Goal: Task Accomplishment & Management: Manage account settings

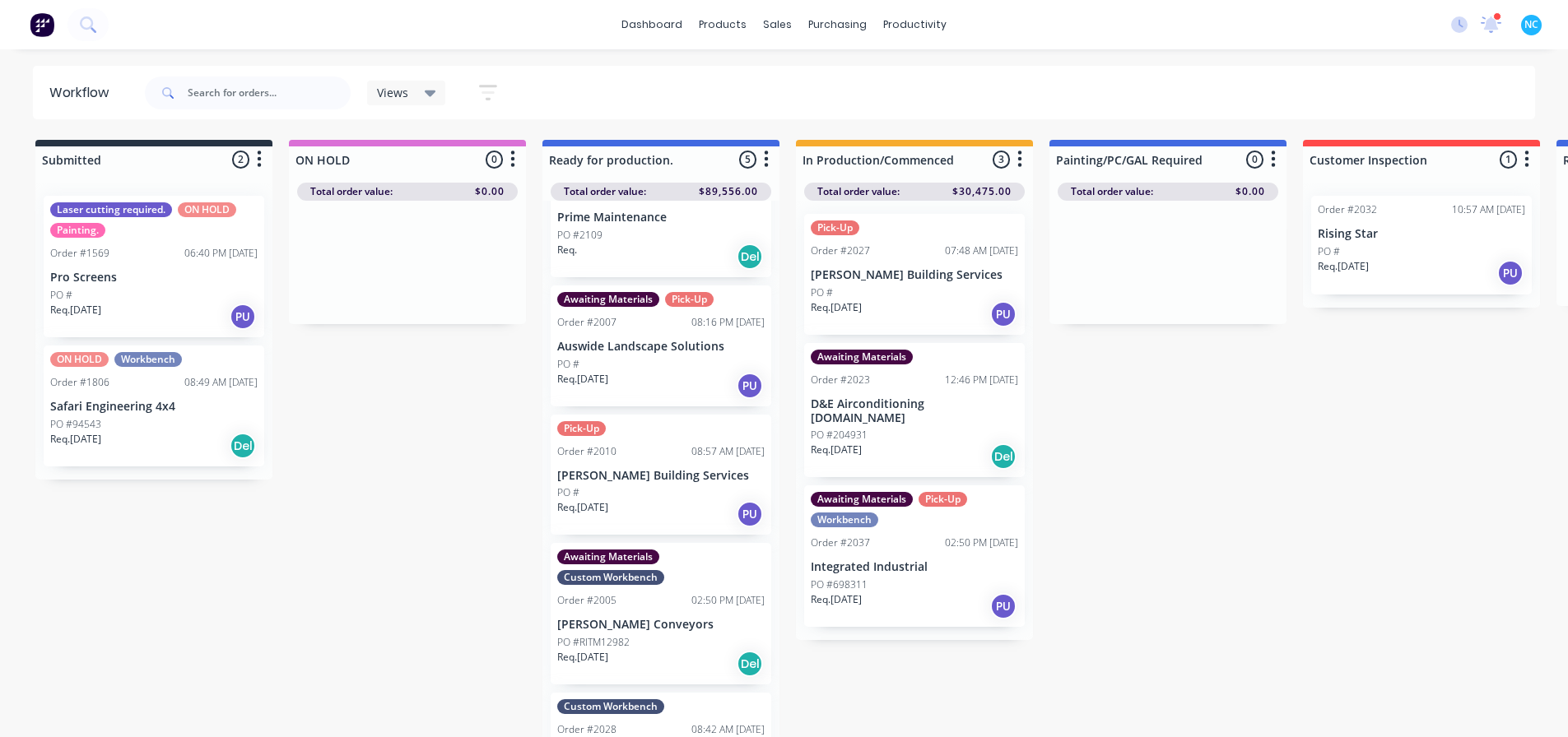
scroll to position [152, 0]
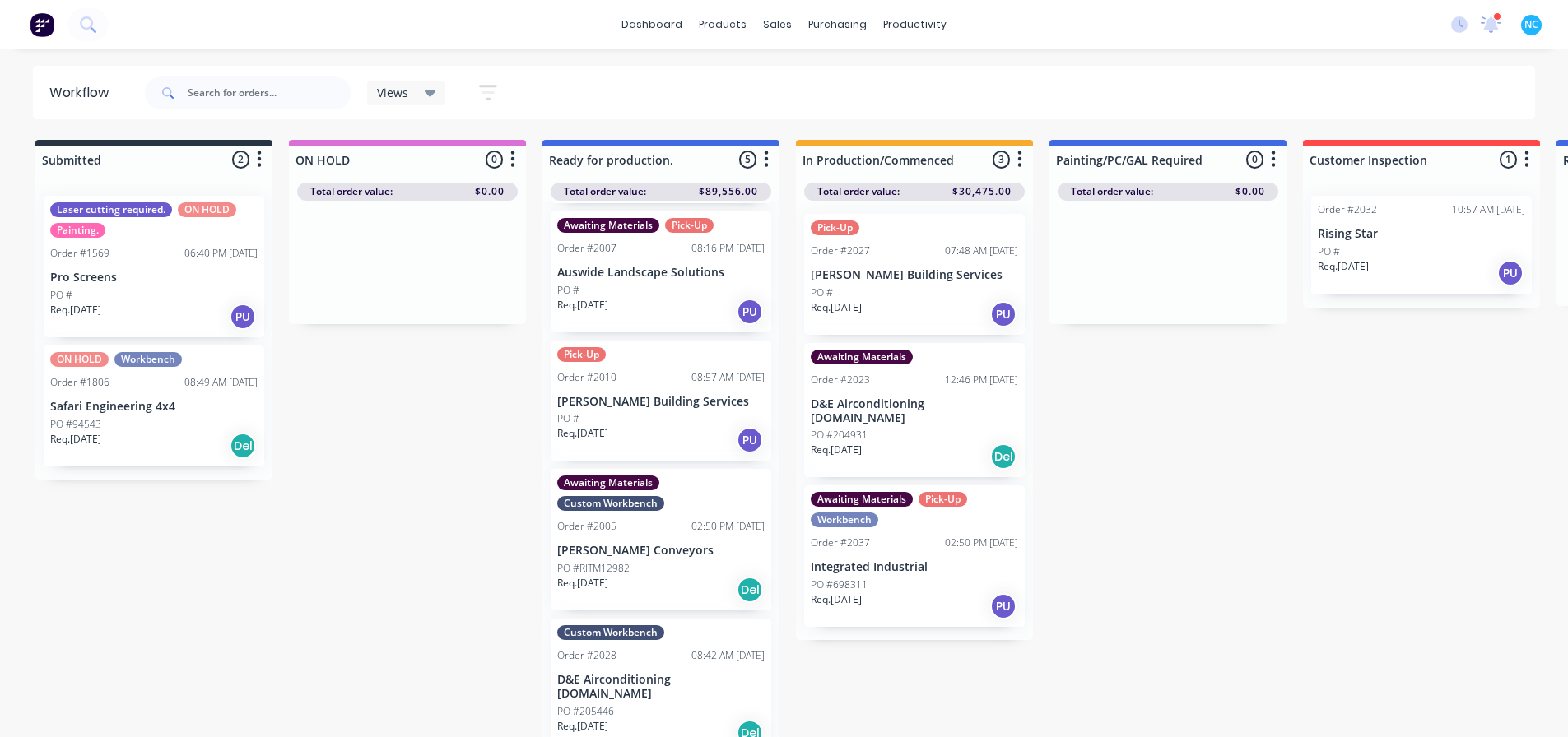
click at [648, 719] on div "Req. [DATE] Del" at bounding box center [661, 733] width 208 height 28
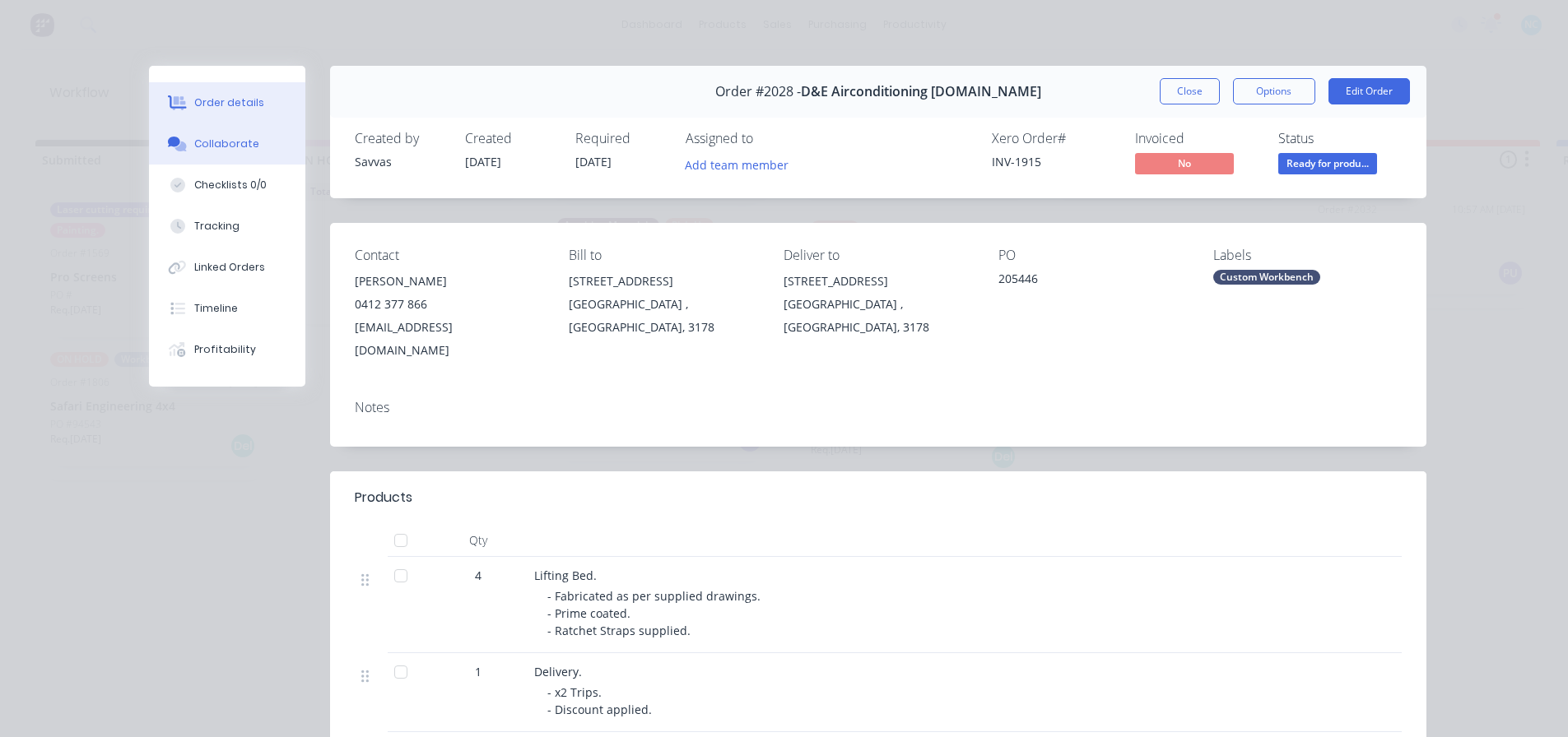
click at [247, 143] on button "Collaborate" at bounding box center [227, 144] width 157 height 41
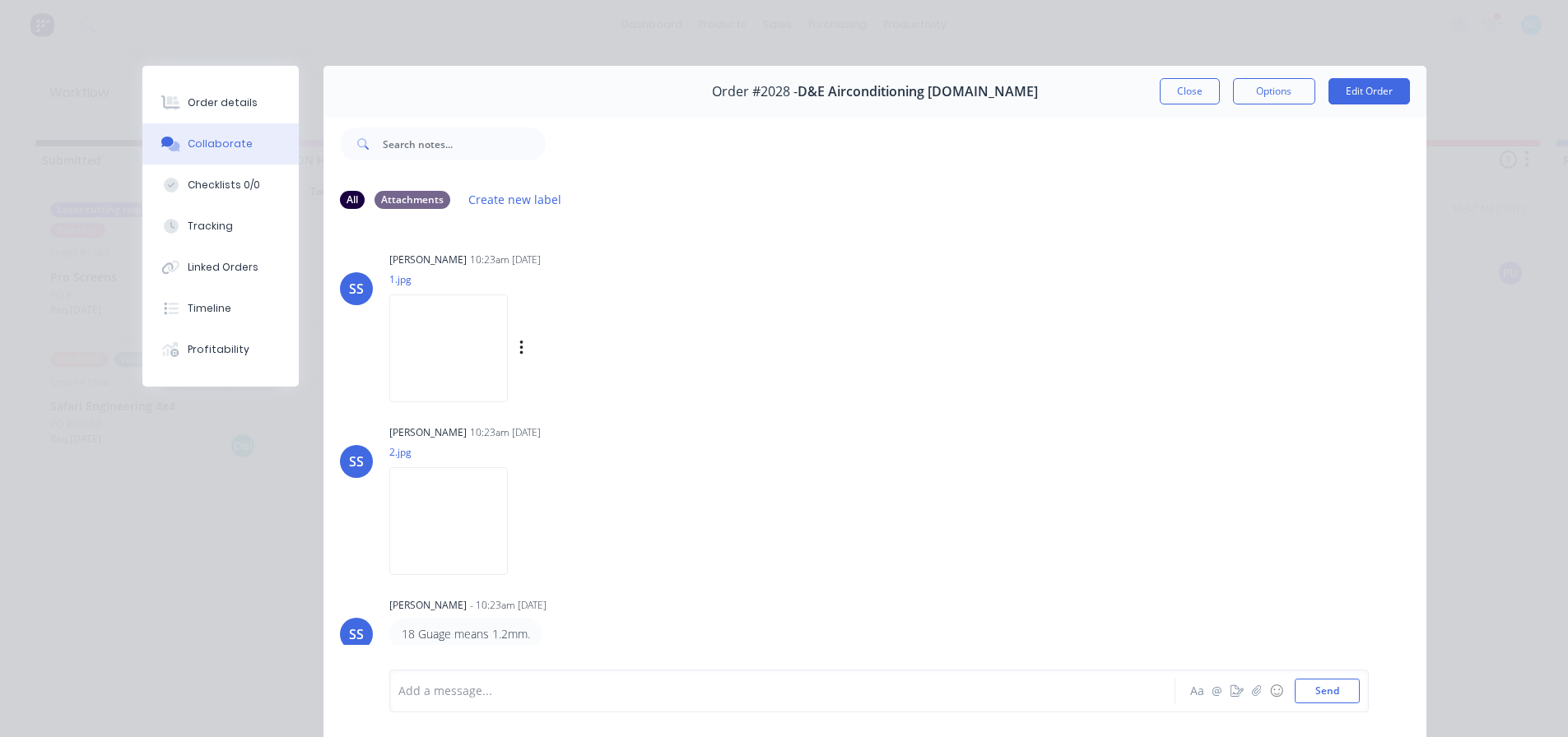
click at [433, 354] on img at bounding box center [448, 349] width 119 height 108
click at [452, 519] on img at bounding box center [448, 521] width 119 height 108
click at [171, 117] on button "Order details" at bounding box center [221, 102] width 157 height 41
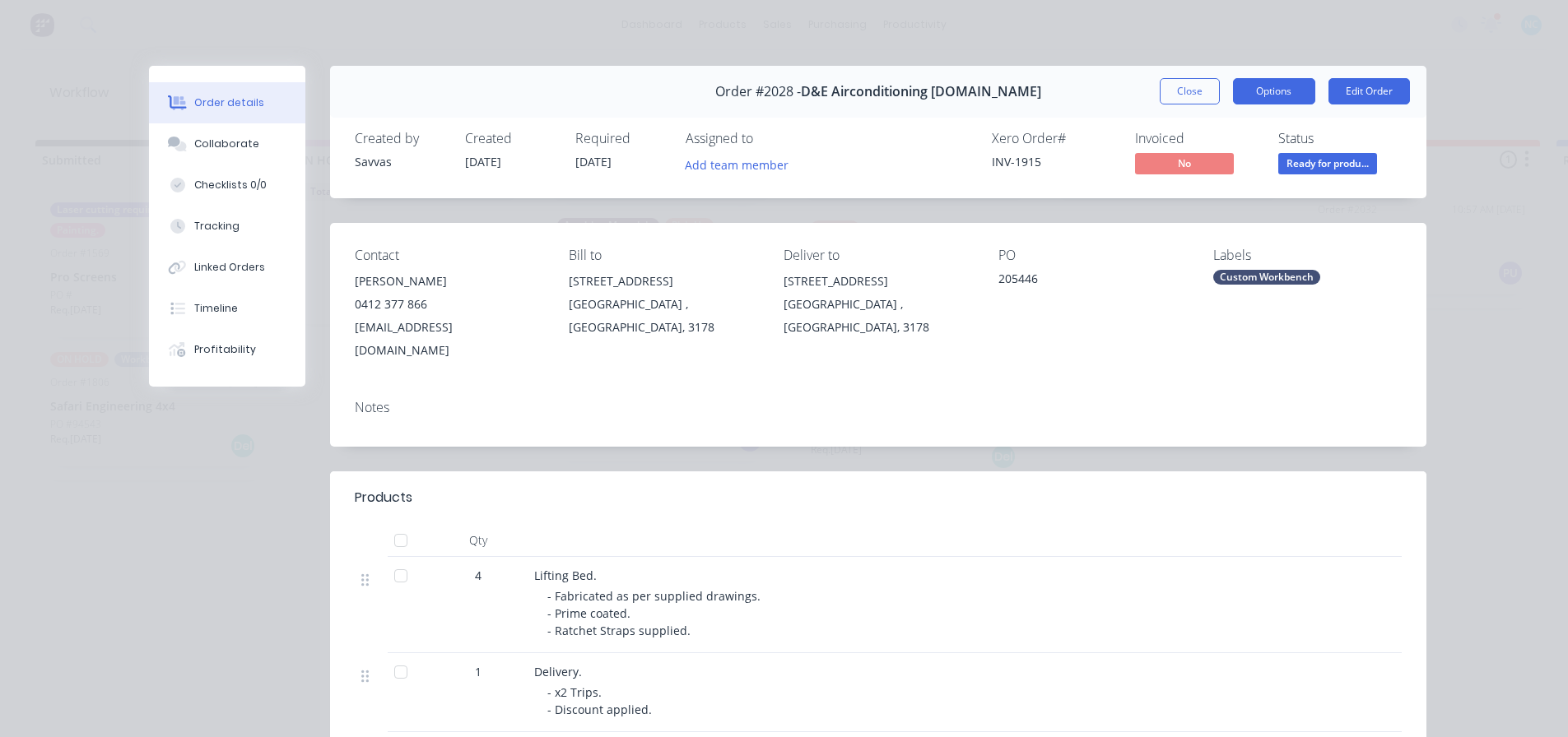
click at [1257, 91] on button "Options" at bounding box center [1274, 91] width 82 height 26
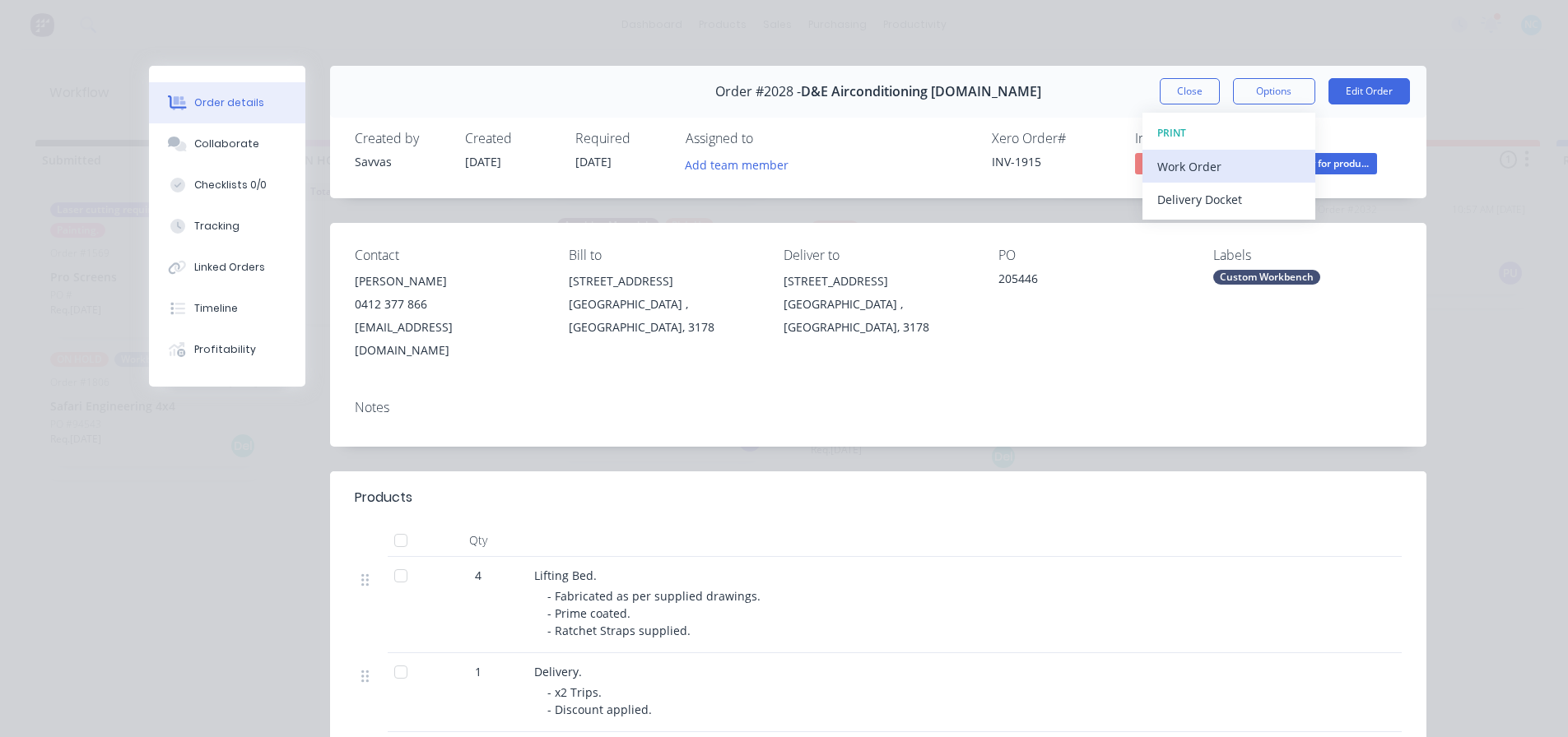
click at [1235, 160] on div "Work Order" at bounding box center [1228, 167] width 143 height 24
click at [1229, 198] on div "Standard" at bounding box center [1228, 200] width 143 height 24
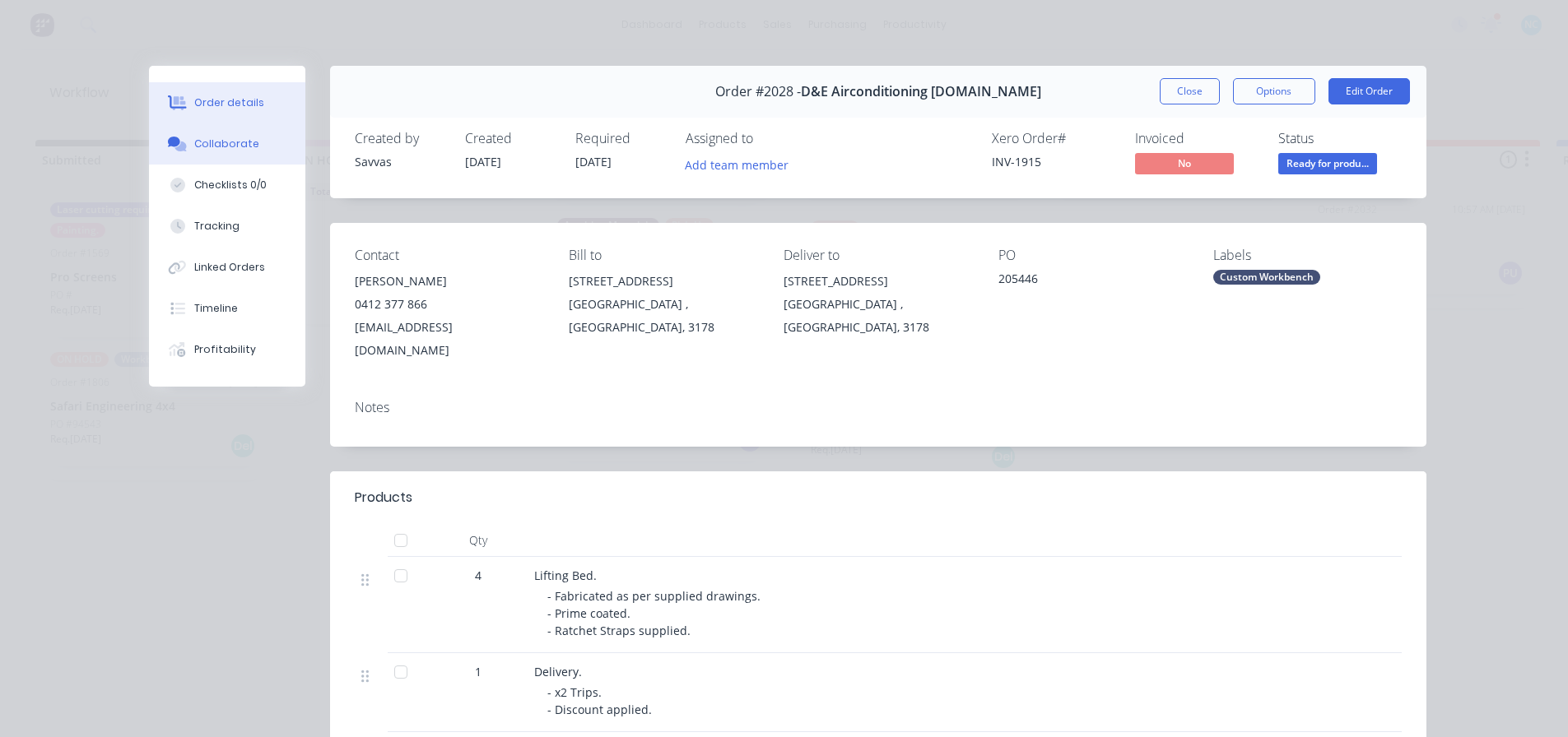
click at [249, 147] on button "Collaborate" at bounding box center [227, 144] width 157 height 41
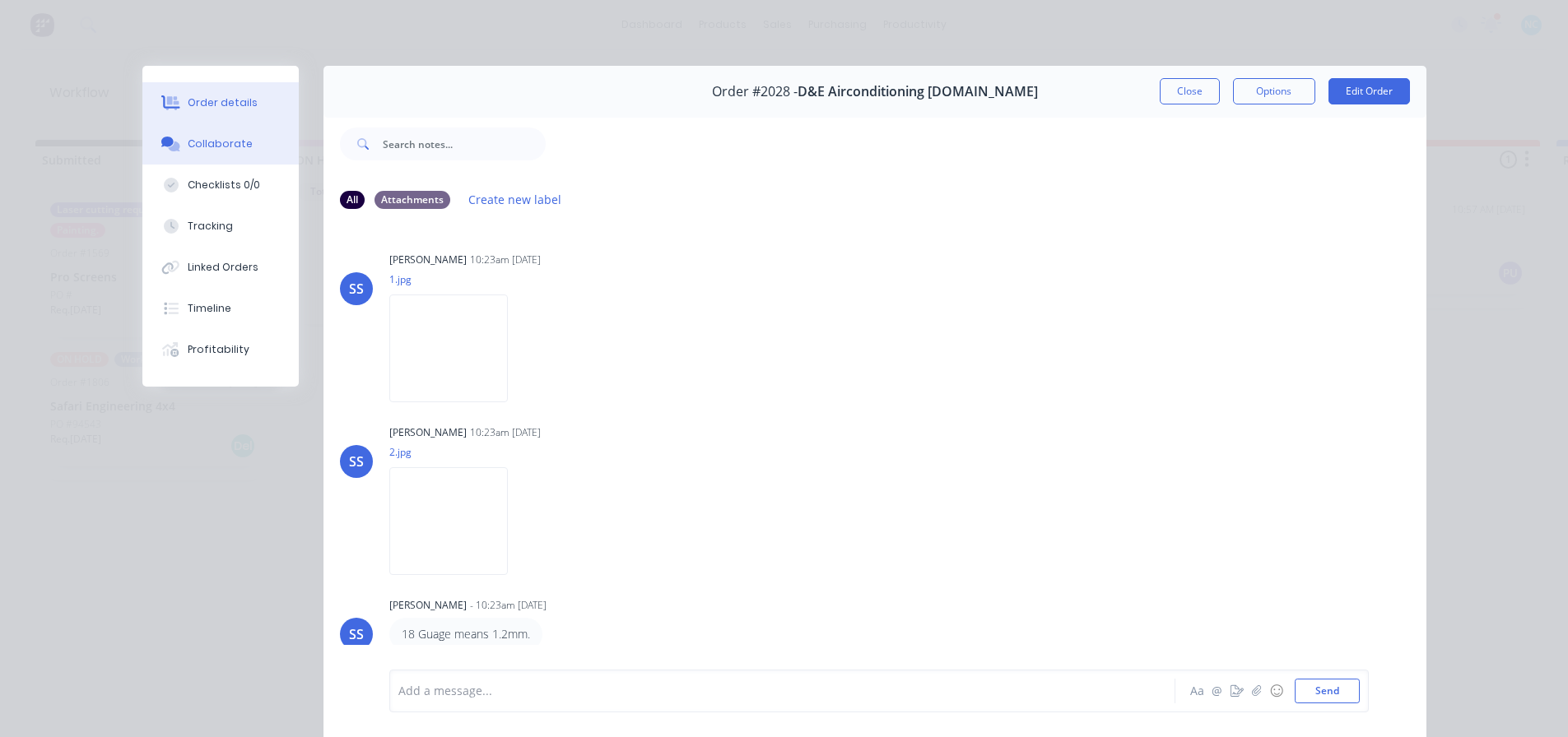
click at [215, 106] on div "Order details" at bounding box center [223, 103] width 70 height 15
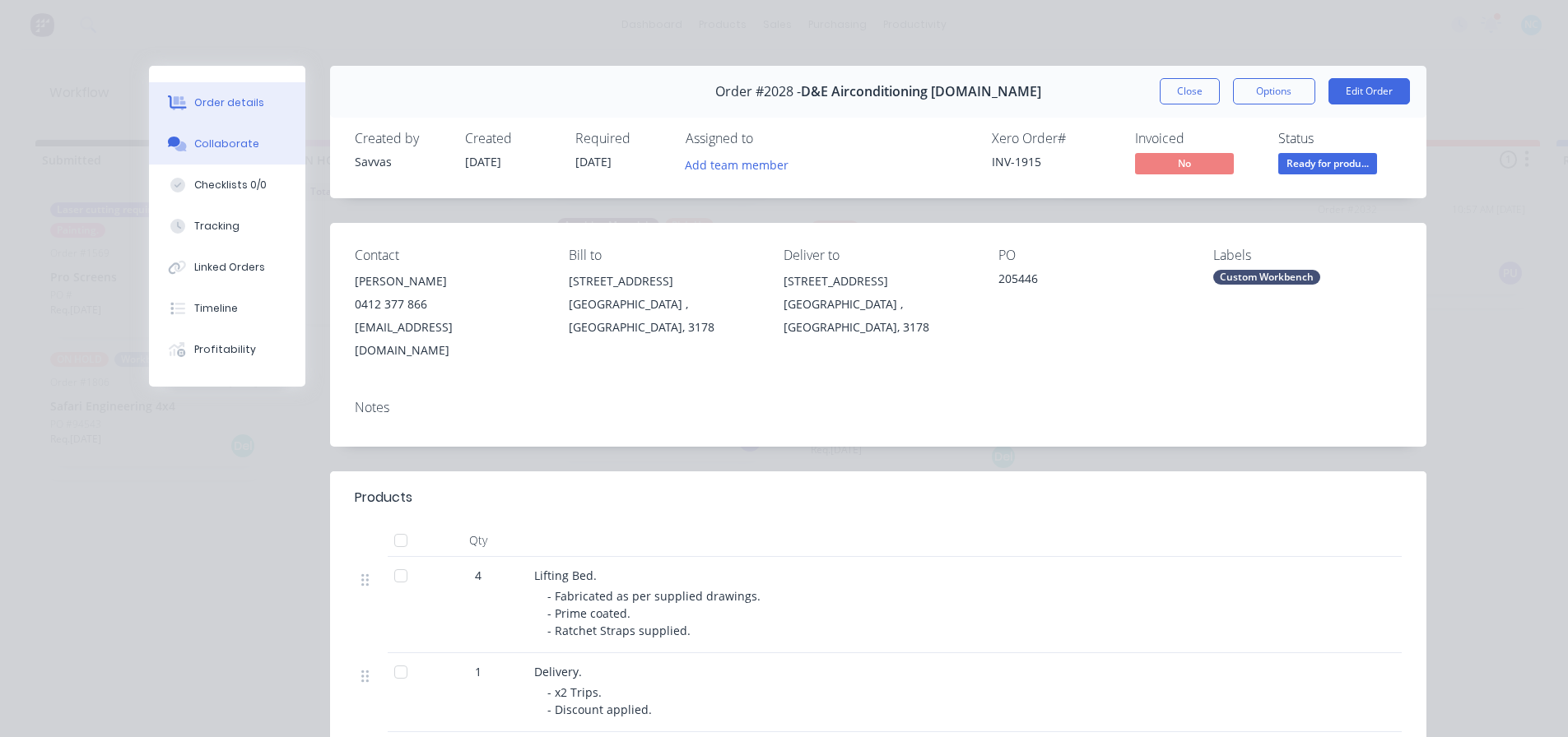
click at [195, 149] on div "Collaborate" at bounding box center [227, 144] width 65 height 15
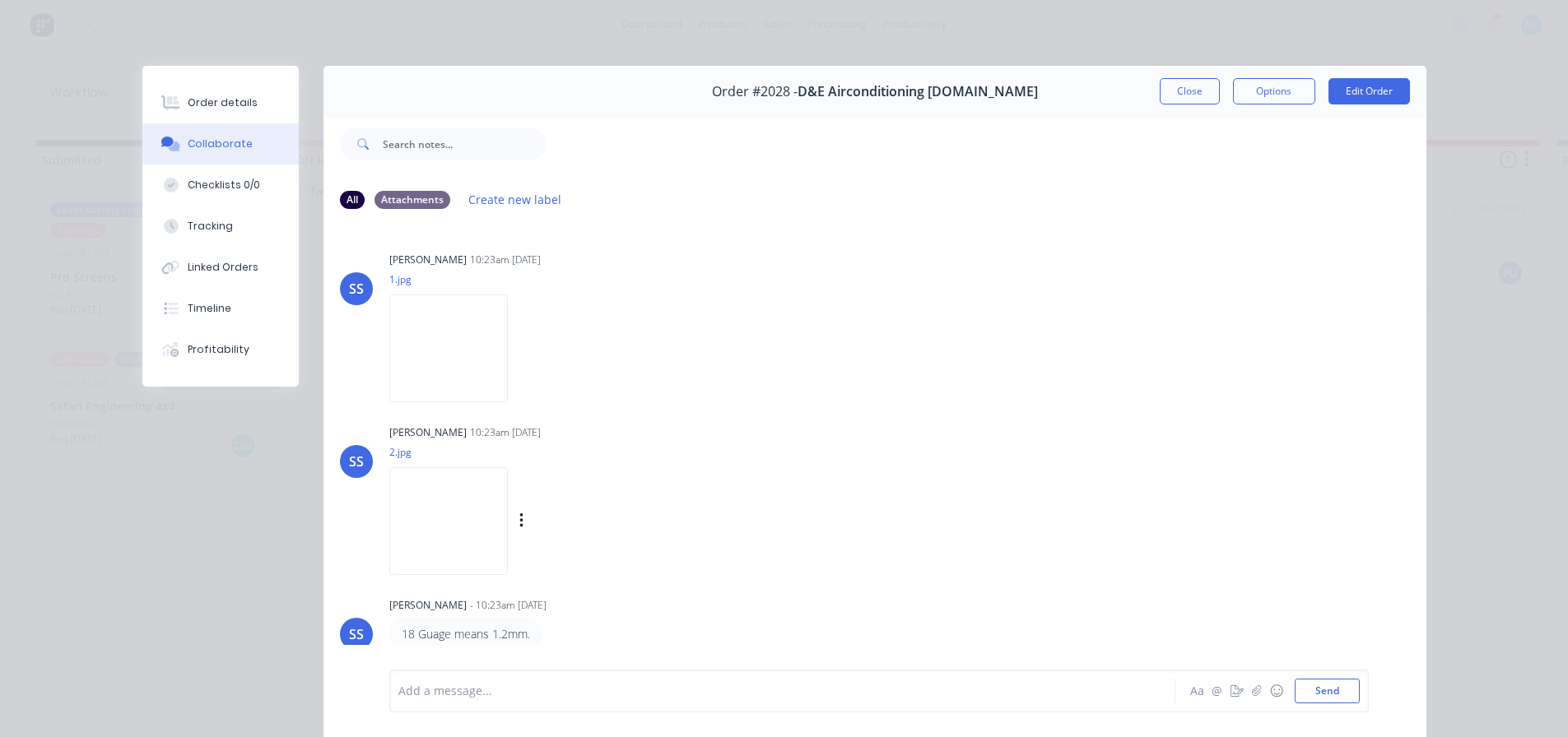
click at [452, 537] on img at bounding box center [448, 521] width 119 height 108
click at [164, 95] on button "Order details" at bounding box center [221, 102] width 157 height 41
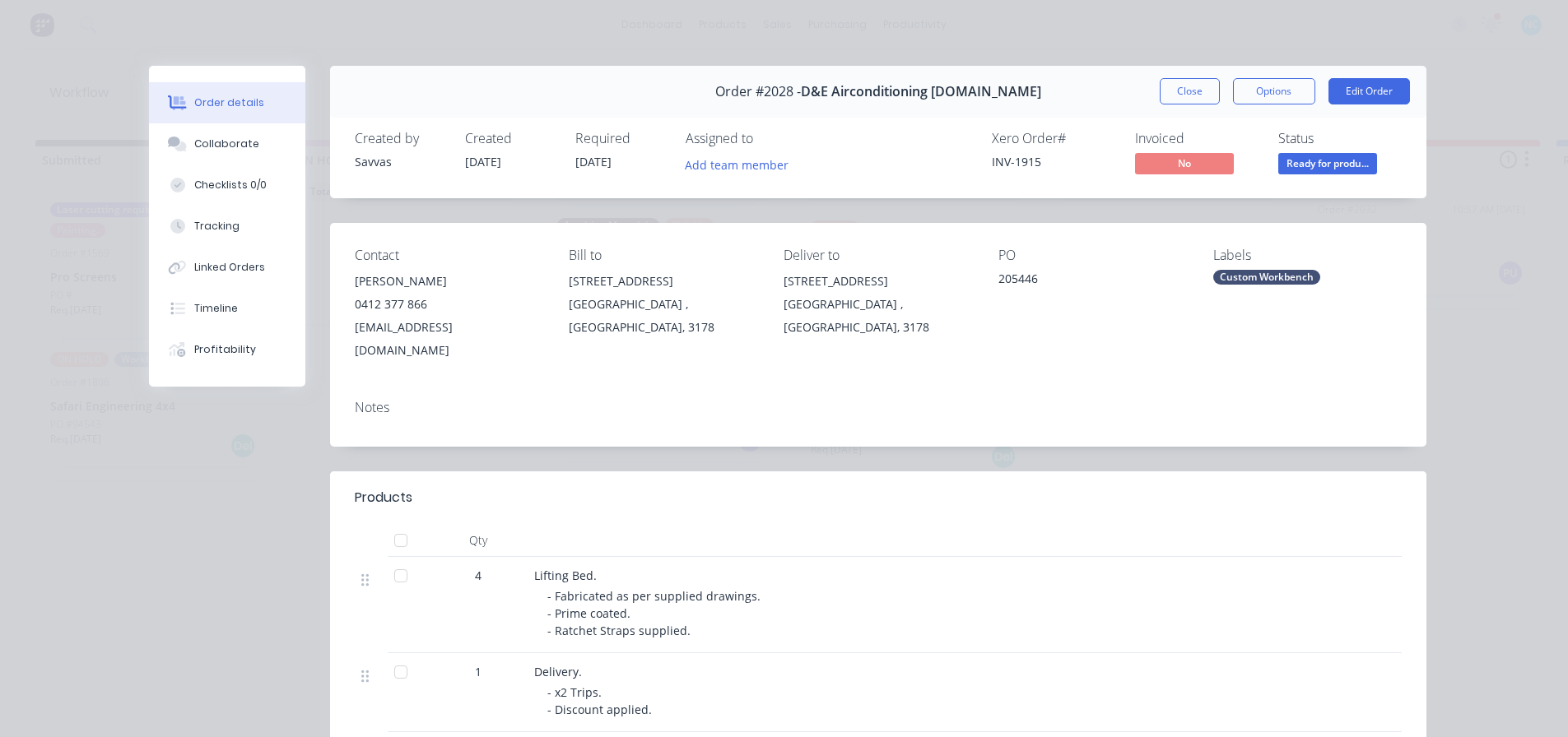
click at [223, 116] on button "Order details" at bounding box center [227, 102] width 157 height 41
click at [237, 129] on button "Collaborate" at bounding box center [227, 144] width 157 height 41
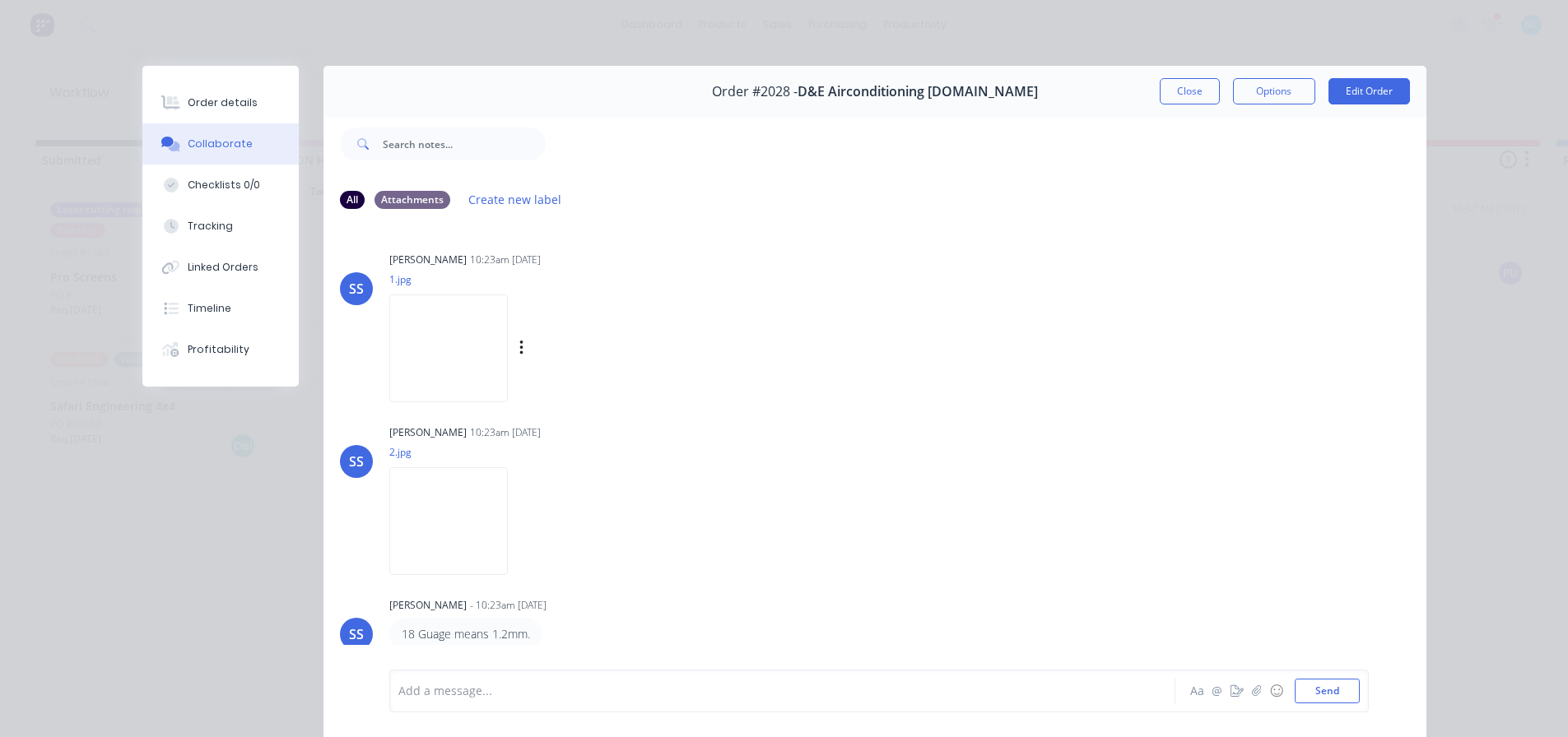
click at [437, 325] on img at bounding box center [448, 349] width 119 height 108
click at [196, 124] on button "Collaborate" at bounding box center [221, 144] width 157 height 41
click at [200, 113] on button "Order details" at bounding box center [221, 102] width 157 height 41
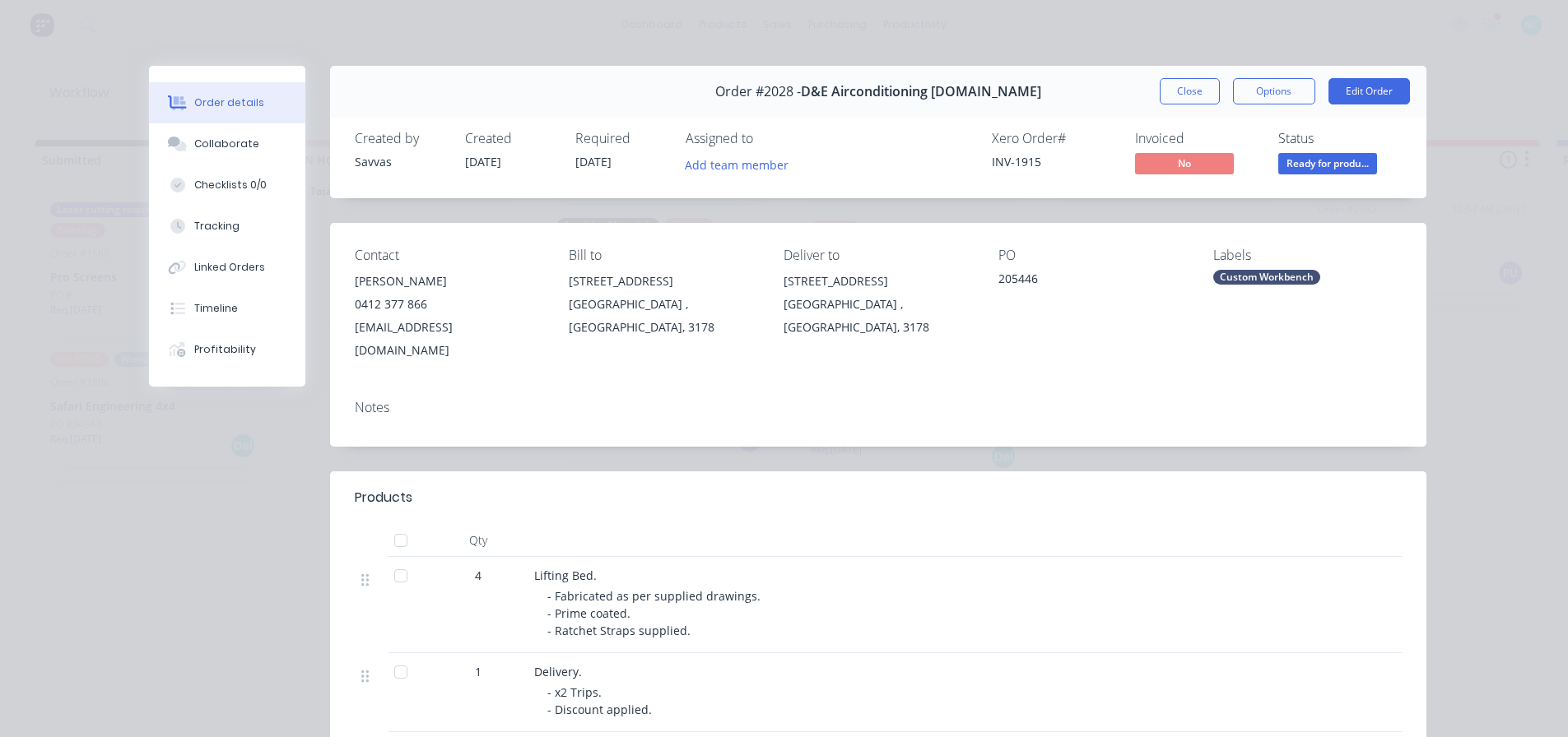
click at [1192, 80] on button "Close" at bounding box center [1189, 91] width 60 height 26
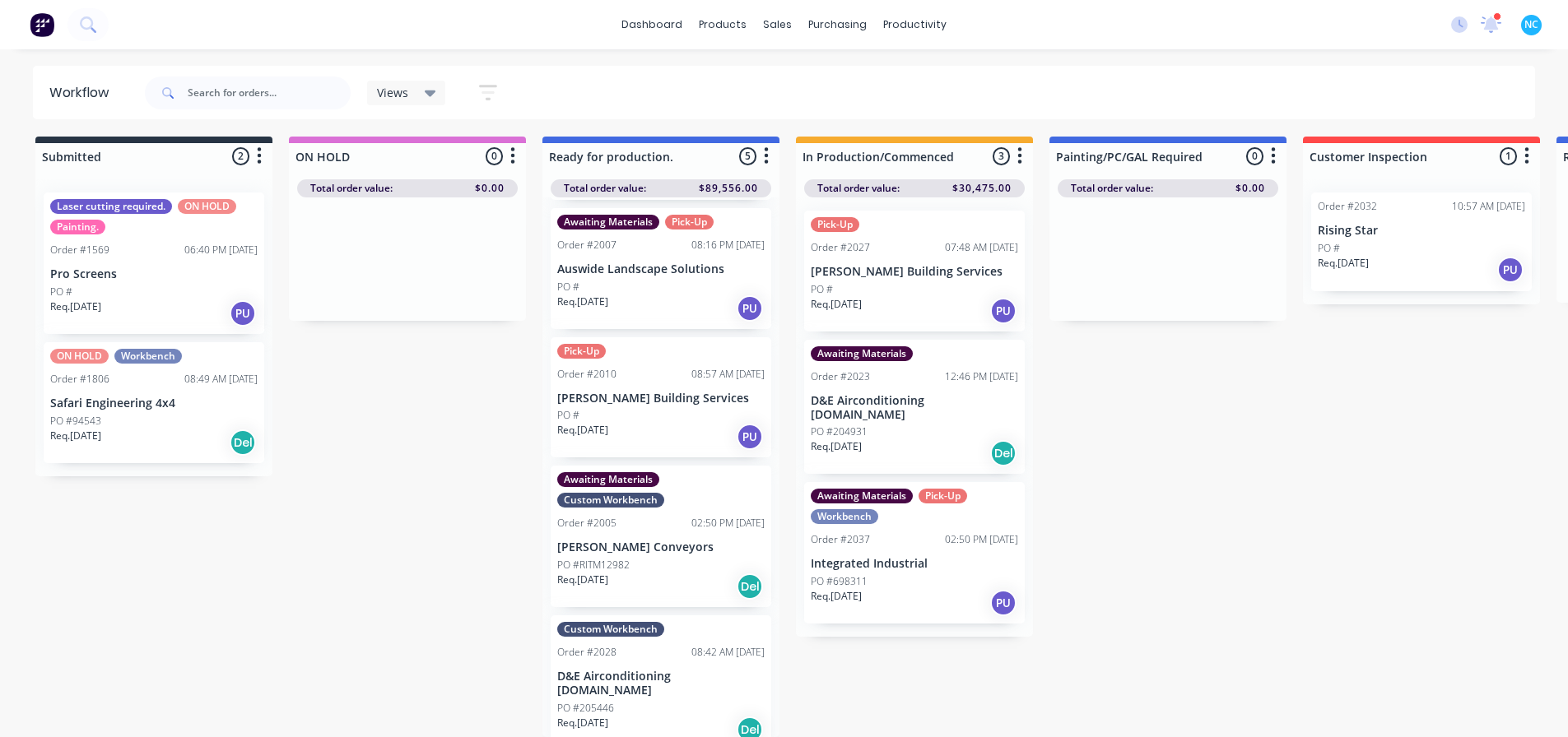
scroll to position [16, 0]
click at [624, 701] on div "PO #205446" at bounding box center [661, 708] width 208 height 15
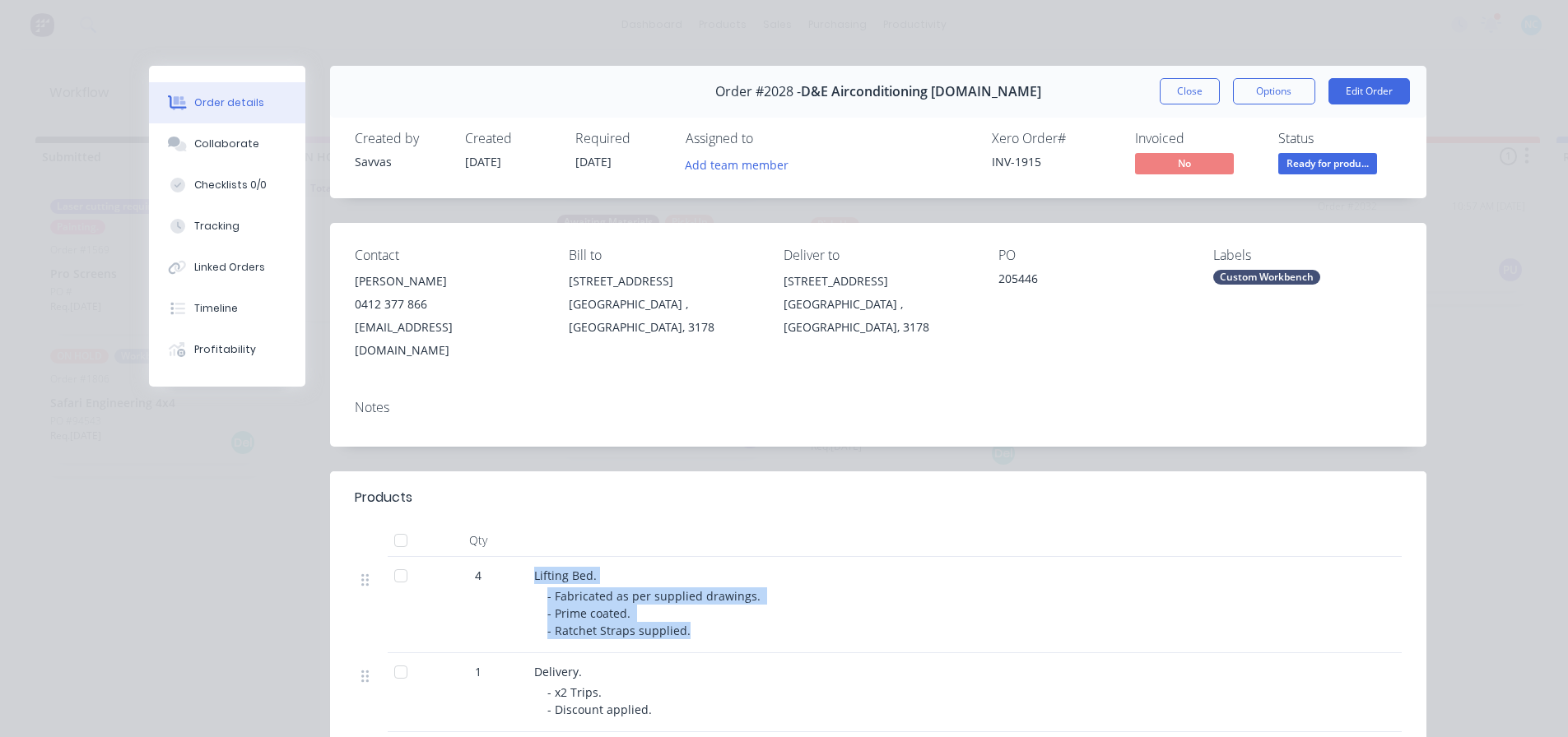
drag, startPoint x: 529, startPoint y: 550, endPoint x: 739, endPoint y: 618, distance: 220.7
click at [737, 621] on div "Lifting Bed. - Fabricated as per supplied drawings. - Prime coated. - Ratchet S…" at bounding box center [856, 605] width 658 height 96
click at [739, 618] on div "Lifting Bed. - Fabricated as per supplied drawings. - Prime coated. - Ratchet S…" at bounding box center [856, 605] width 658 height 96
drag, startPoint x: 709, startPoint y: 621, endPoint x: 484, endPoint y: 543, distance: 238.1
click at [484, 557] on div "4 Lifting Bed. - Fabricated as per supplied drawings. - Prime coated. - Ratchet…" at bounding box center [878, 605] width 1047 height 96
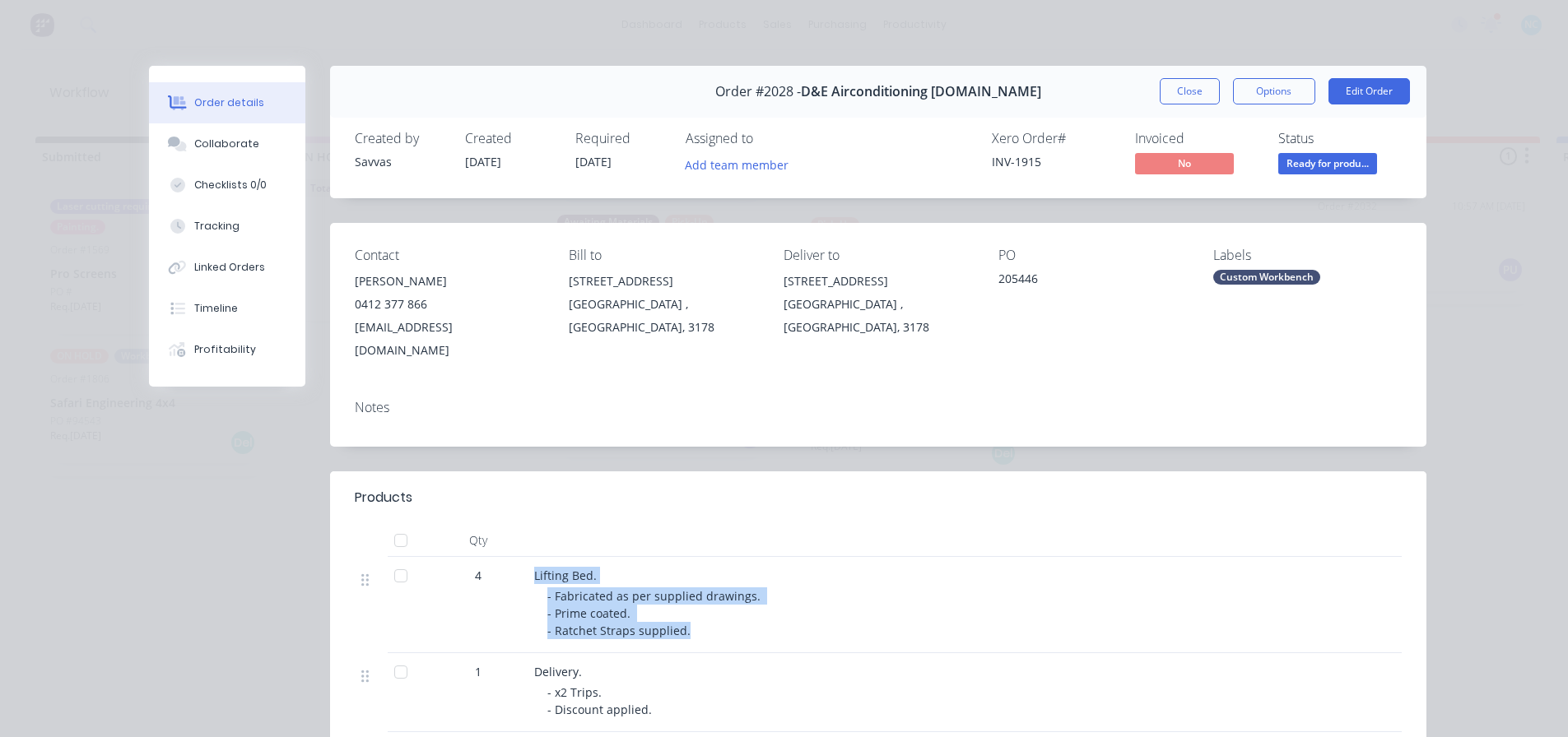
drag, startPoint x: 498, startPoint y: 550, endPoint x: 508, endPoint y: 553, distance: 10.4
click at [498, 567] on div "4" at bounding box center [478, 575] width 86 height 17
click at [673, 567] on div "Lifting Bed." at bounding box center [857, 575] width 645 height 17
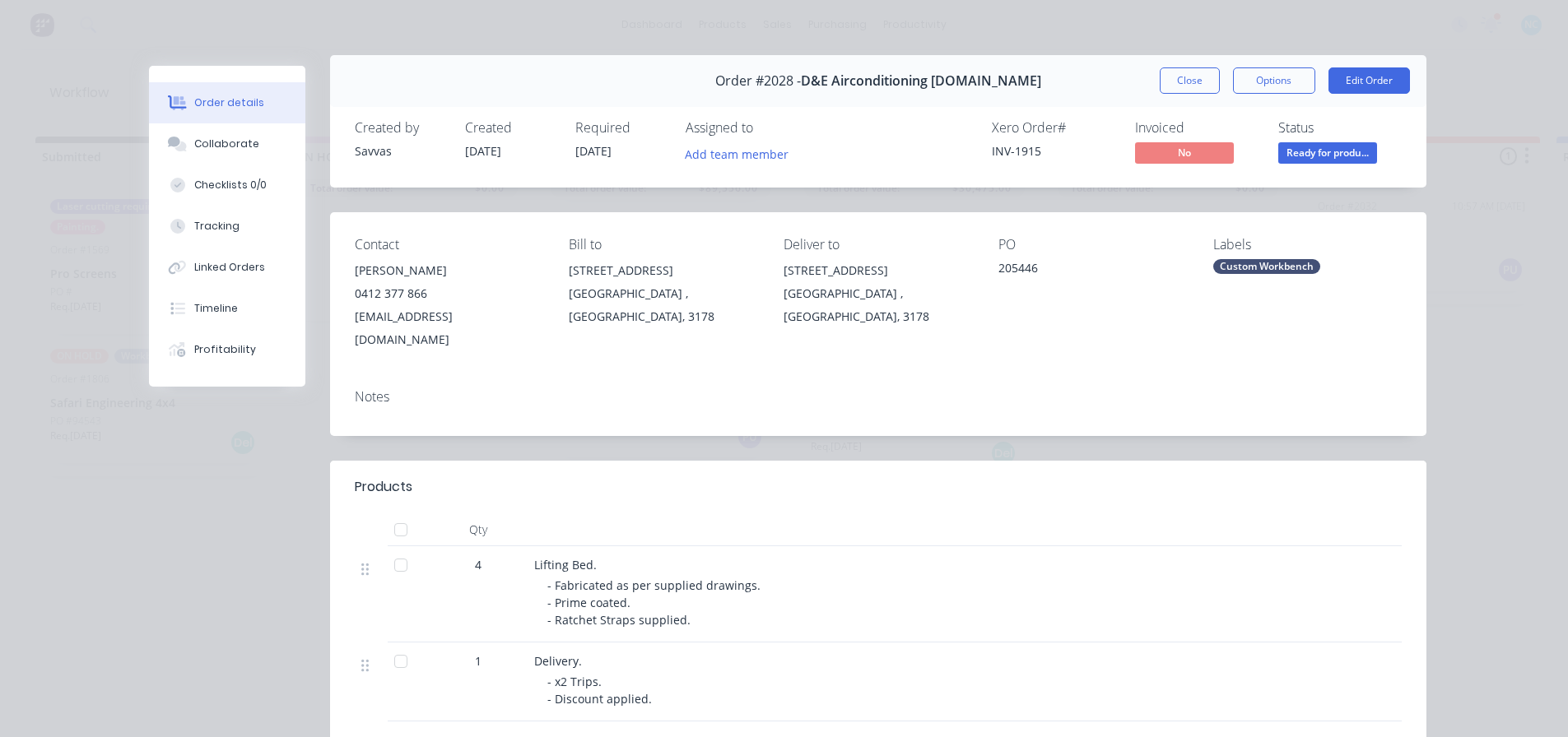
scroll to position [0, 0]
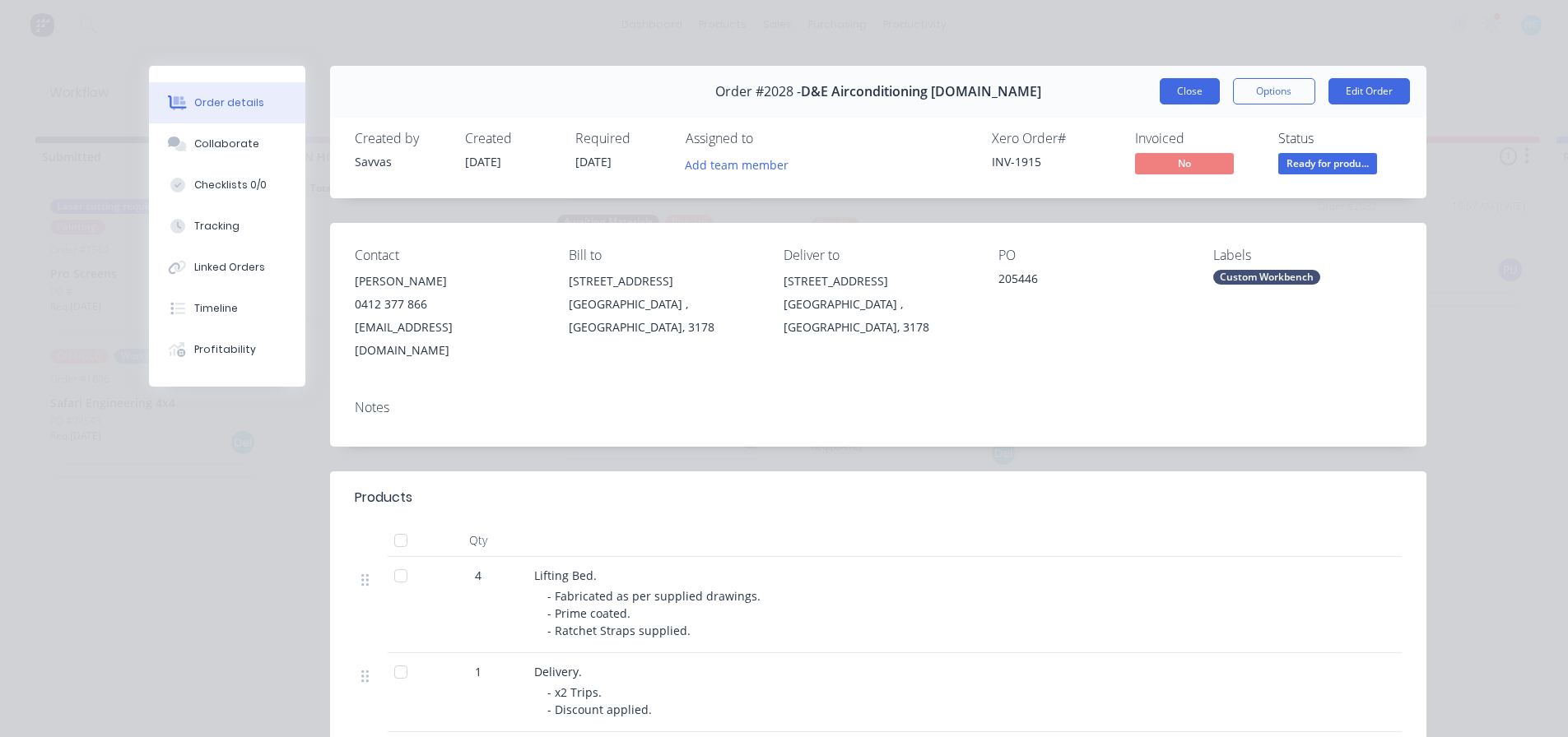
click at [1171, 101] on button "Close" at bounding box center [1189, 91] width 60 height 26
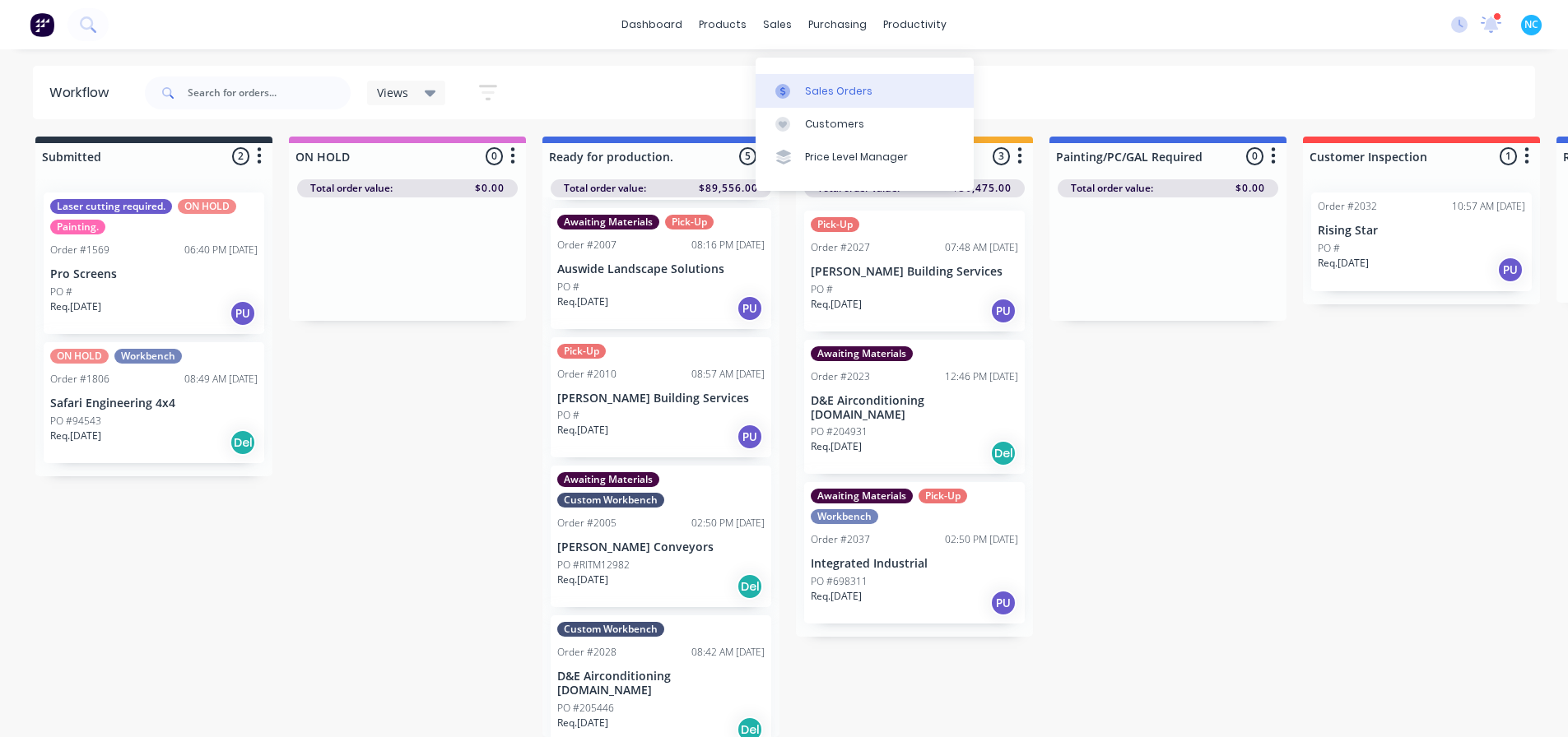
click at [792, 84] on div at bounding box center [787, 91] width 25 height 15
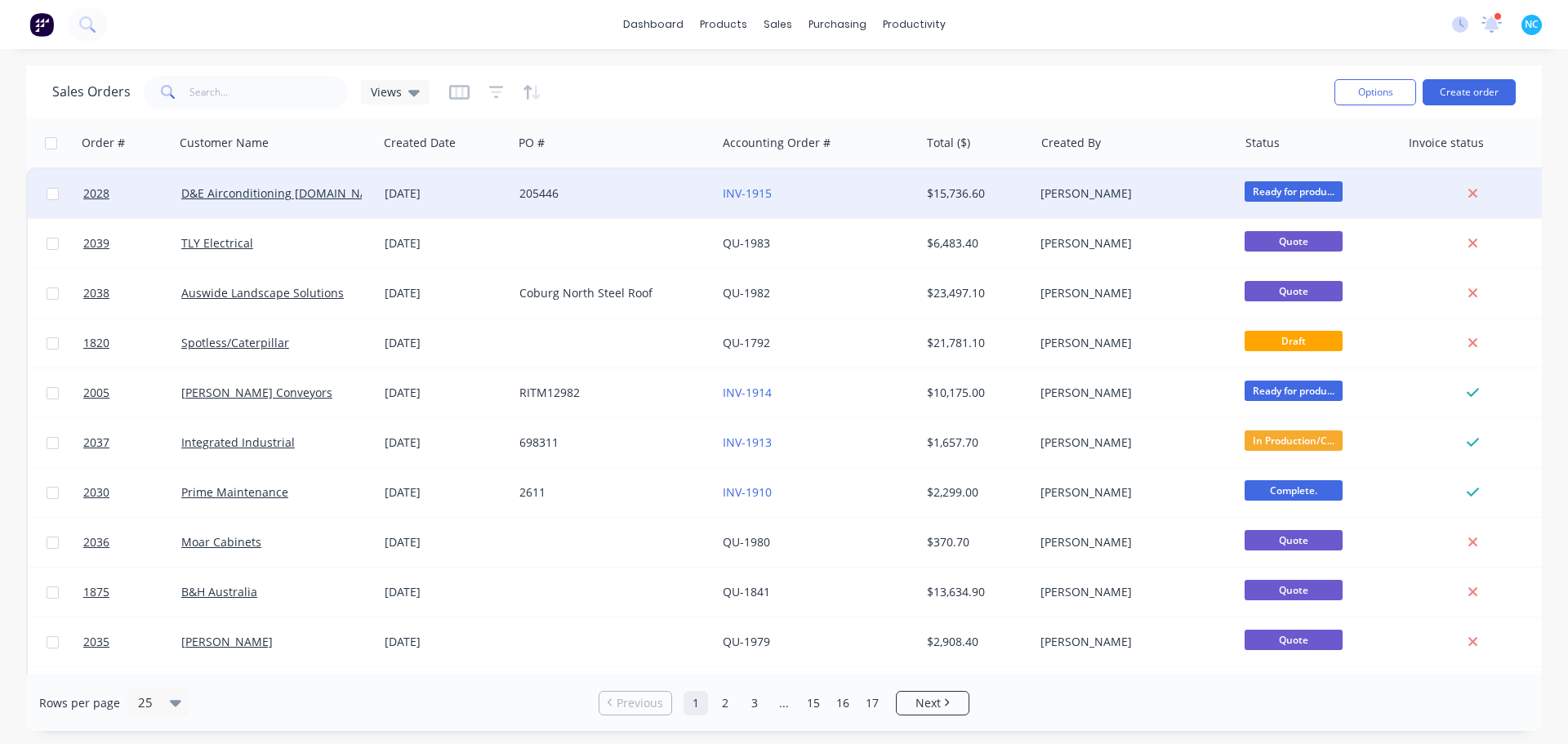
click at [502, 207] on div "[DATE]" at bounding box center [446, 193] width 135 height 49
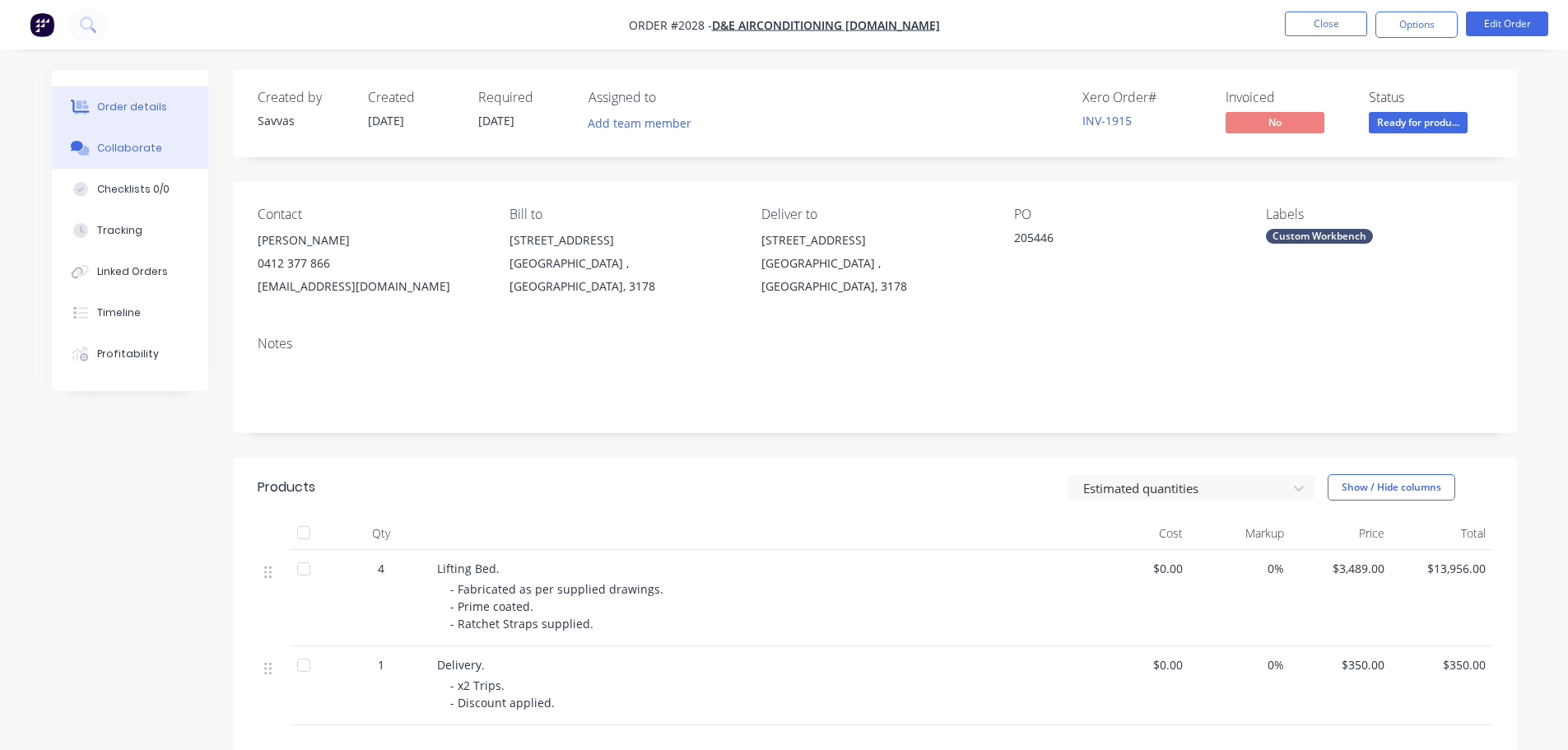
click at [171, 154] on button "Collaborate" at bounding box center [130, 148] width 157 height 41
